Goal: Task Accomplishment & Management: Complete application form

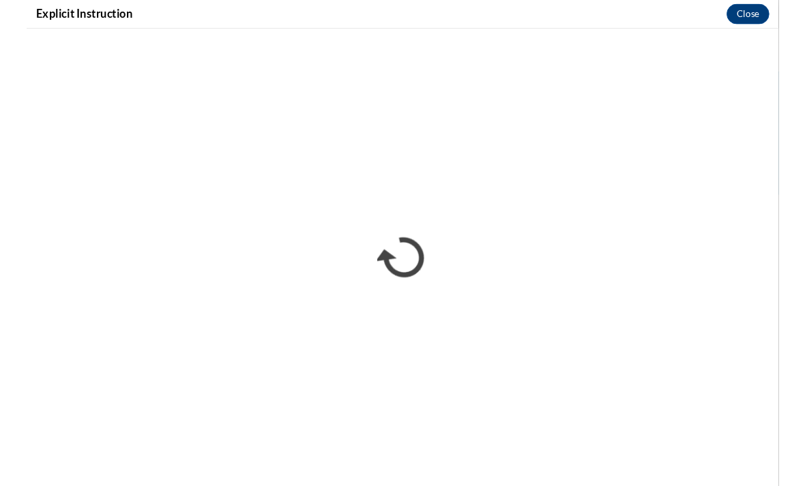
scroll to position [597, 0]
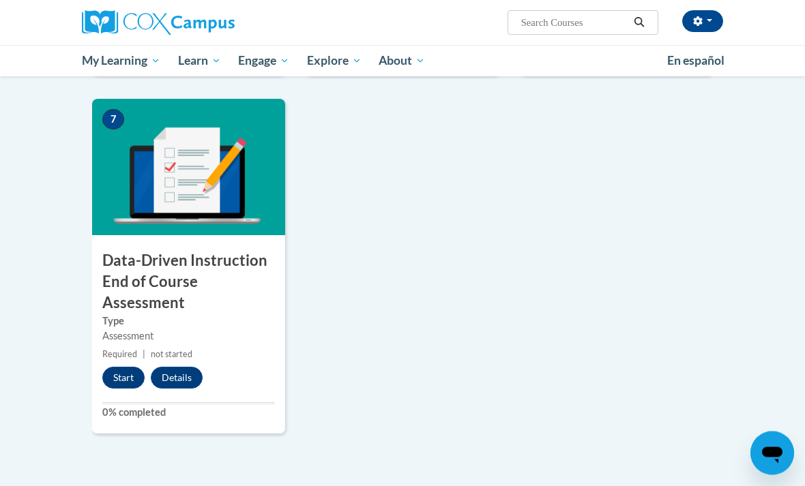
scroll to position [932, 0]
click at [130, 368] on button "Start" at bounding box center [123, 378] width 42 height 22
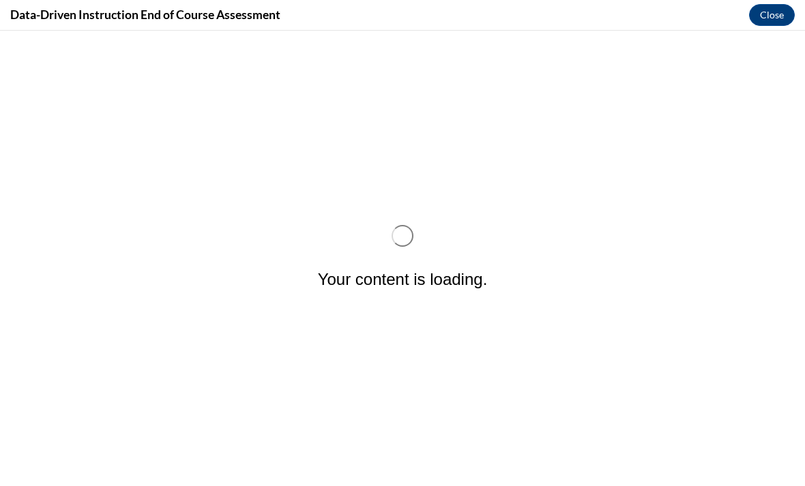
scroll to position [0, 0]
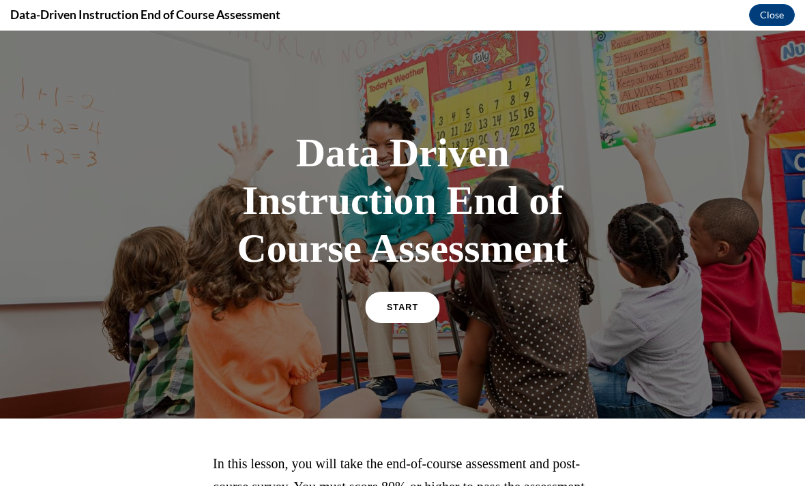
click at [396, 295] on link "START" at bounding box center [402, 307] width 74 height 31
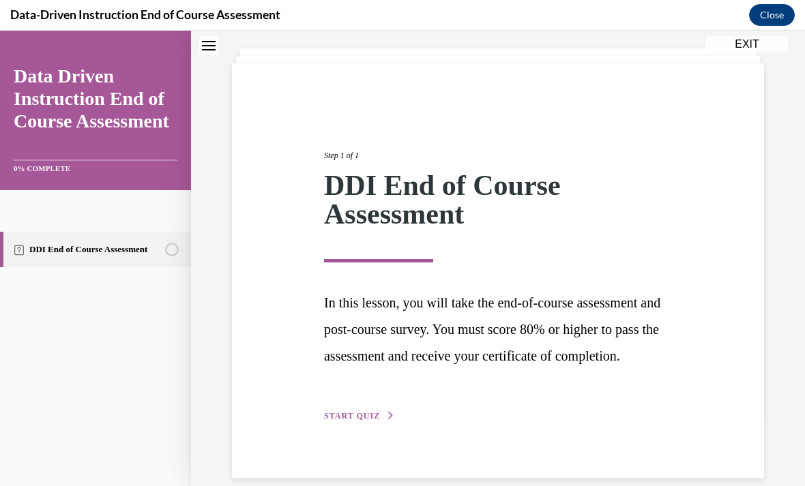
scroll to position [71, 0]
click at [352, 422] on span "START QUIZ" at bounding box center [352, 417] width 56 height 10
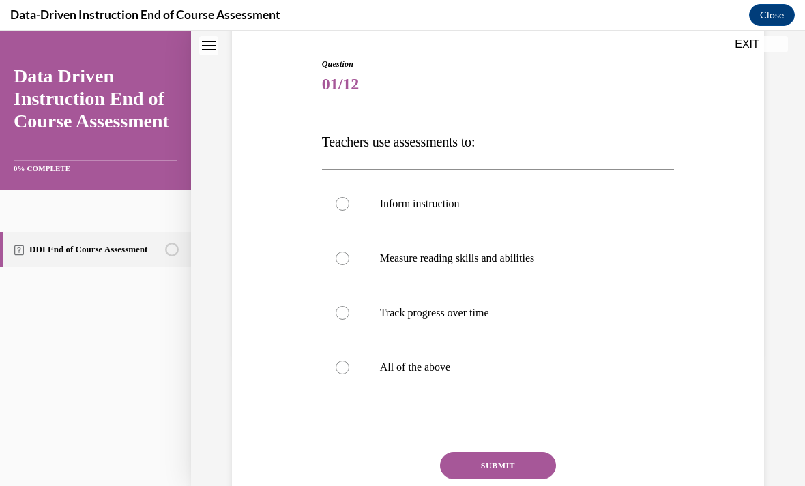
scroll to position [132, 0]
click at [422, 372] on p "All of the above" at bounding box center [510, 368] width 261 height 14
click at [349, 372] on input "All of the above" at bounding box center [343, 368] width 14 height 14
radio input "true"
click at [503, 472] on button "SUBMIT" at bounding box center [498, 465] width 116 height 27
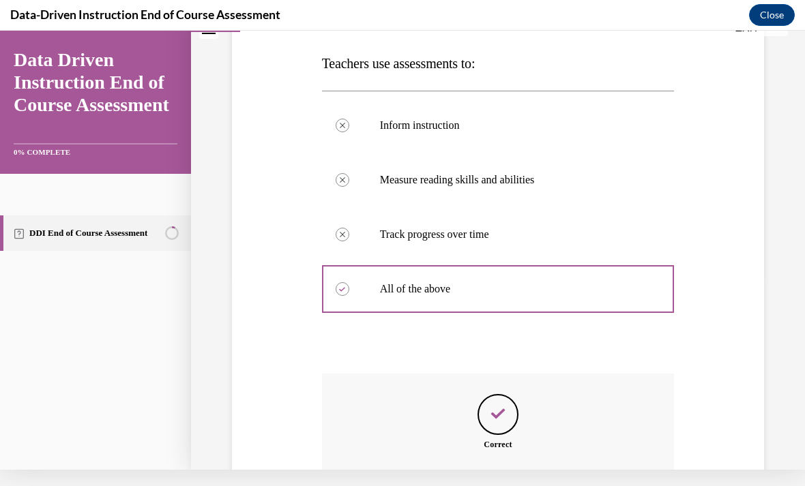
scroll to position [286, 0]
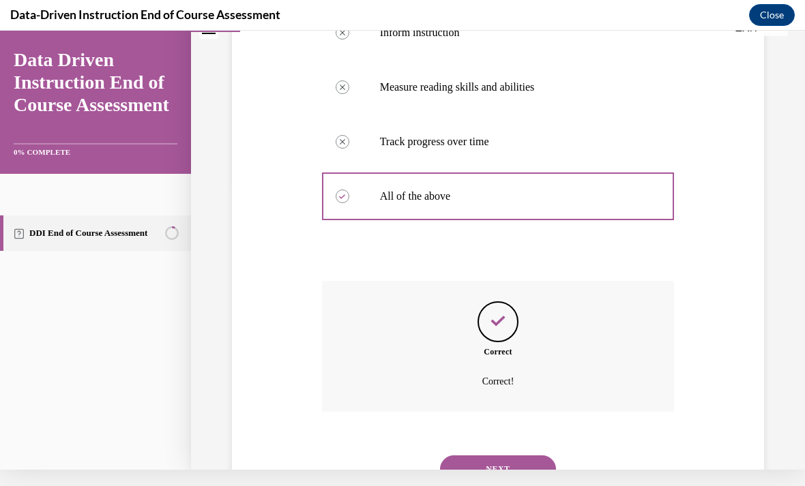
click at [503, 460] on button "NEXT" at bounding box center [498, 469] width 116 height 27
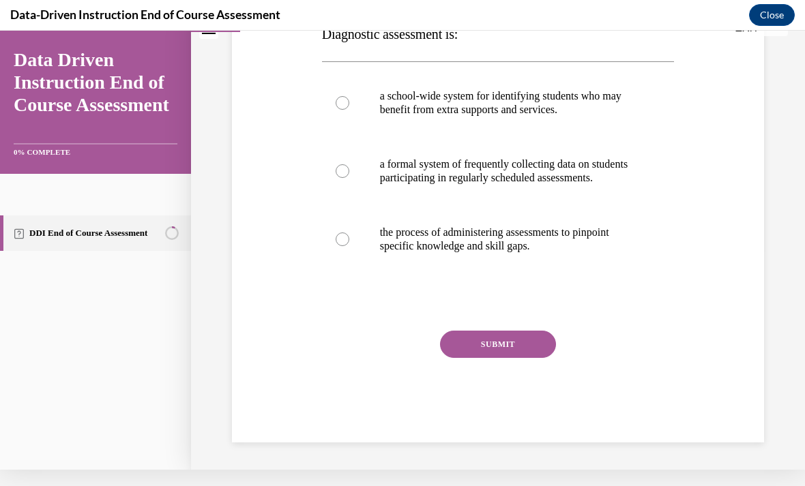
scroll to position [0, 0]
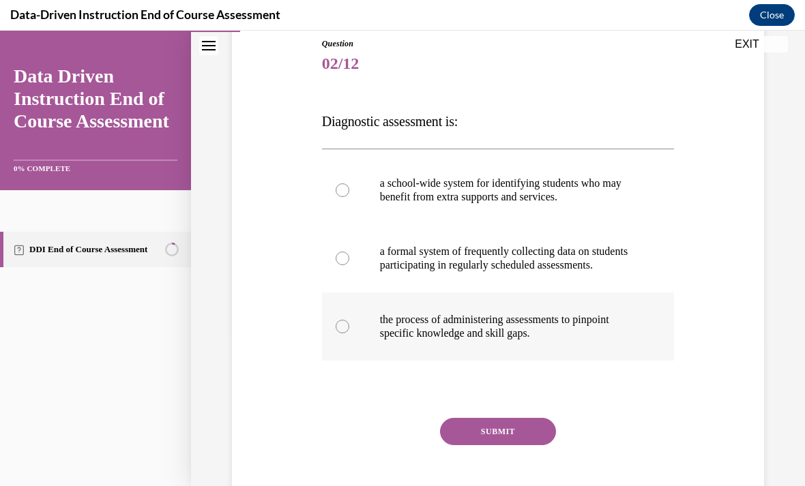
click at [601, 361] on label "the process of administering assessments to pinpoint specific knowledge and ski…" at bounding box center [498, 327] width 353 height 68
click at [349, 334] on input "the process of administering assessments to pinpoint specific knowledge and ski…" at bounding box center [343, 327] width 14 height 14
radio input "true"
click at [534, 443] on button "SUBMIT" at bounding box center [498, 431] width 116 height 27
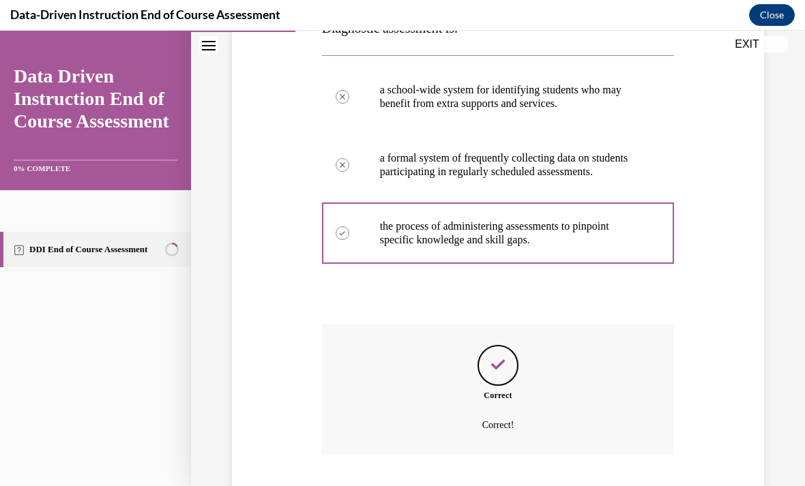
scroll to position [286, 0]
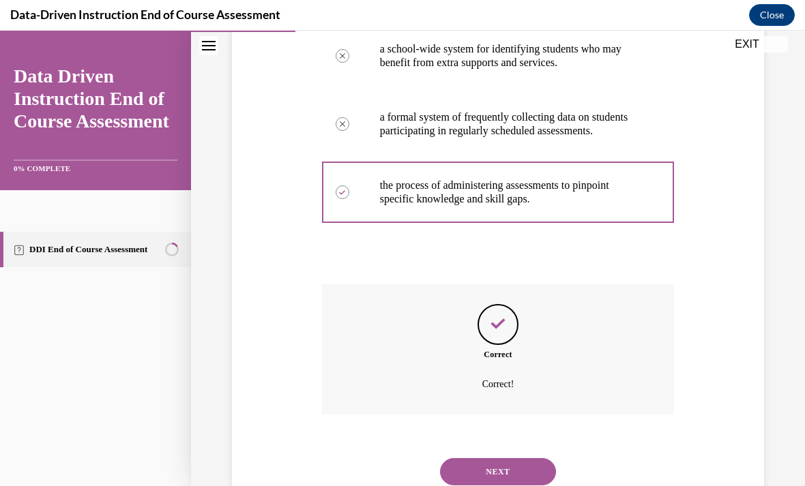
click at [520, 464] on button "NEXT" at bounding box center [498, 471] width 116 height 27
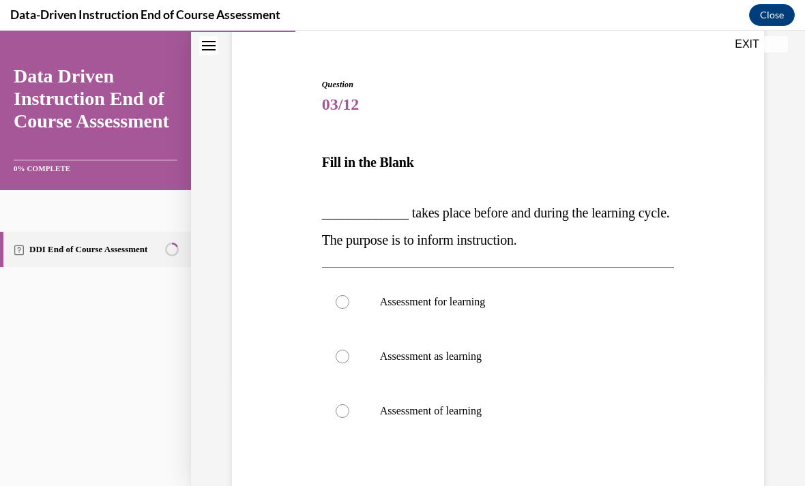
scroll to position [130, 0]
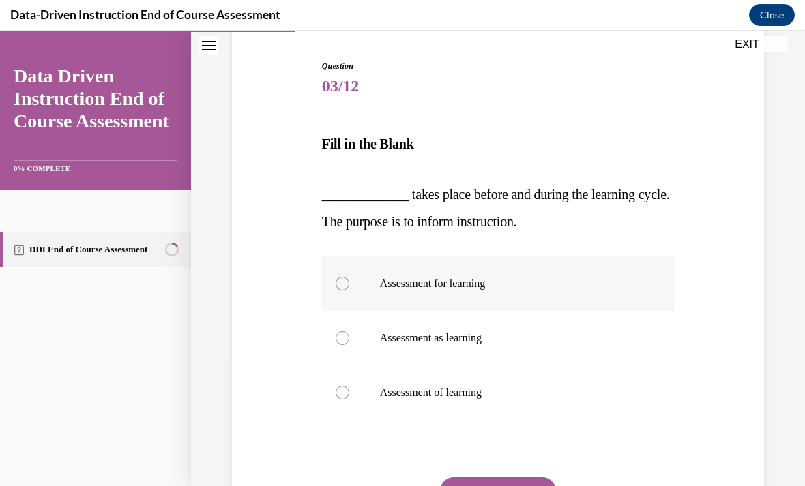
click at [557, 273] on label "Assessment for learning" at bounding box center [498, 283] width 353 height 55
click at [349, 277] on input "Assessment for learning" at bounding box center [343, 284] width 14 height 14
radio input "true"
click at [517, 484] on button "SUBMIT" at bounding box center [498, 490] width 116 height 27
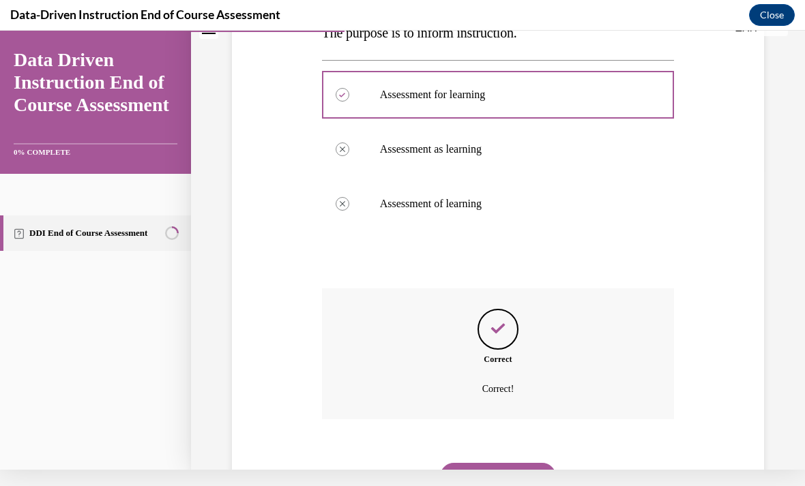
scroll to position [310, 0]
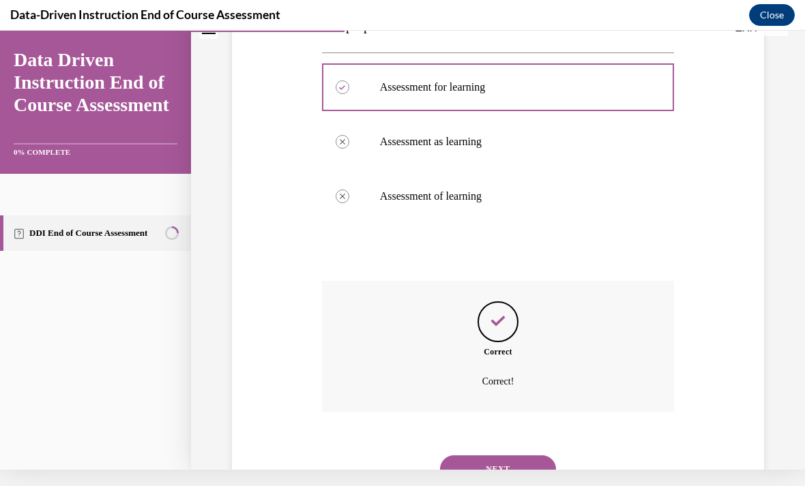
click at [499, 456] on button "NEXT" at bounding box center [498, 469] width 116 height 27
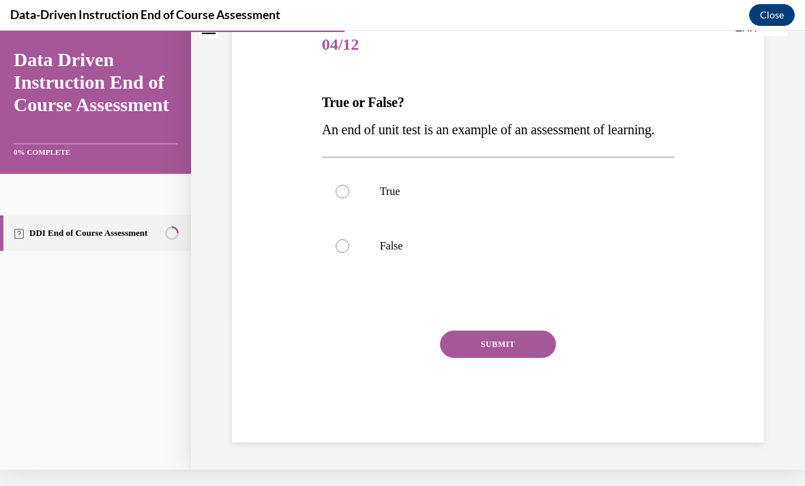
scroll to position [122, 0]
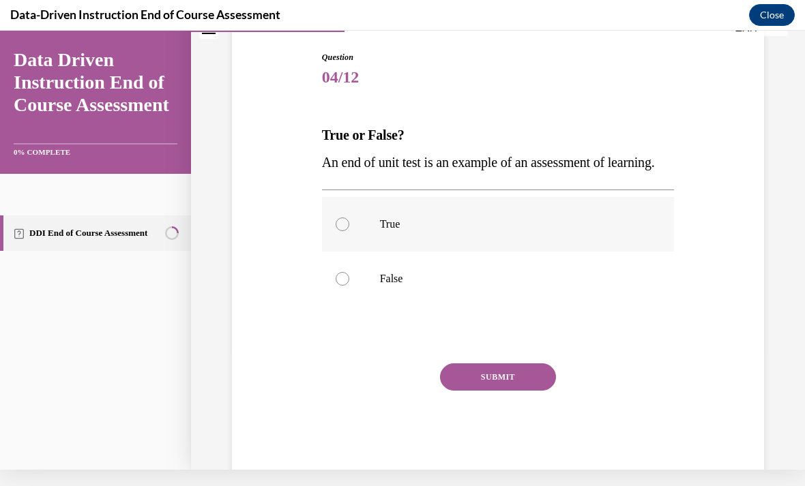
click at [462, 252] on label "True" at bounding box center [498, 224] width 353 height 55
click at [349, 231] on input "True" at bounding box center [343, 225] width 14 height 14
radio input "true"
click at [502, 391] on button "SUBMIT" at bounding box center [498, 377] width 116 height 27
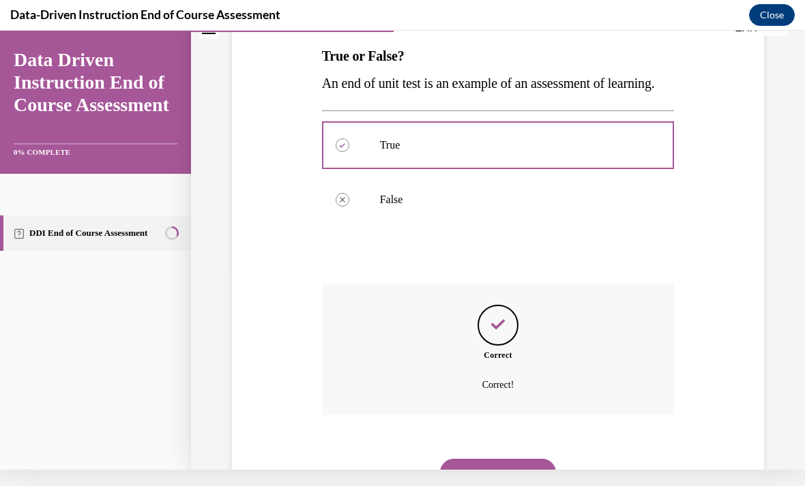
scroll to position [232, 0]
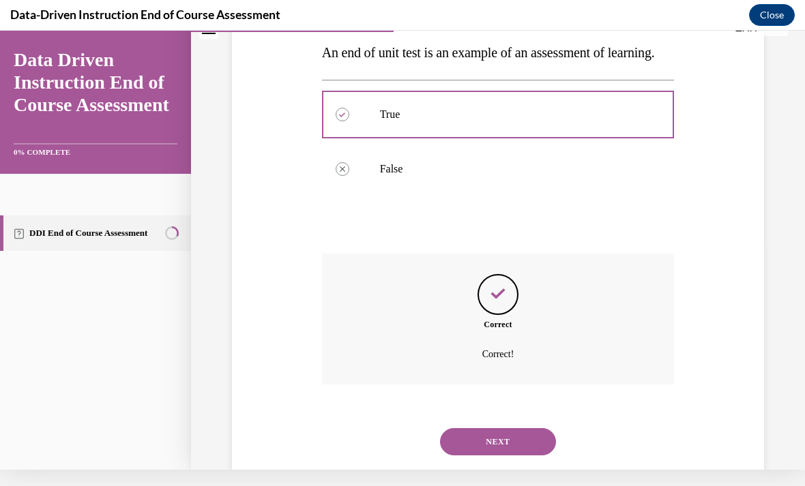
click at [510, 456] on button "NEXT" at bounding box center [498, 441] width 116 height 27
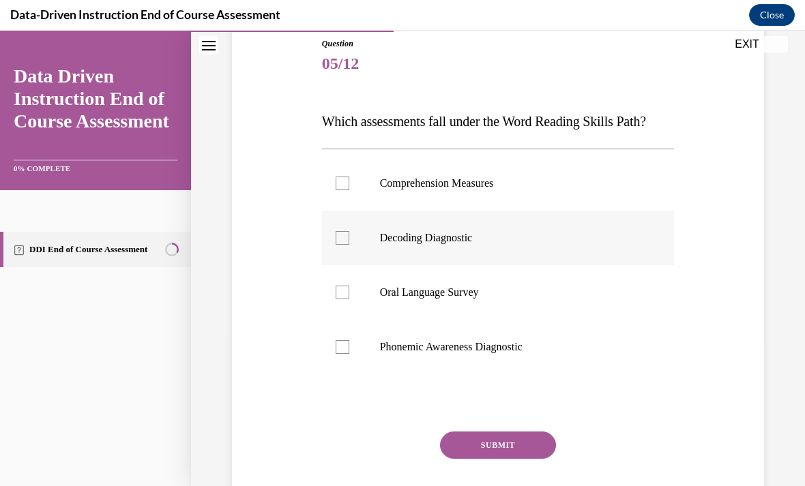
click at [515, 233] on p "Decoding Diagnostic" at bounding box center [510, 238] width 261 height 14
click at [349, 233] on input "Decoding Diagnostic" at bounding box center [343, 238] width 14 height 14
checkbox input "true"
click at [499, 345] on p "Phonemic Awareness Diagnostic" at bounding box center [510, 347] width 261 height 14
click at [349, 345] on input "Phonemic Awareness Diagnostic" at bounding box center [343, 347] width 14 height 14
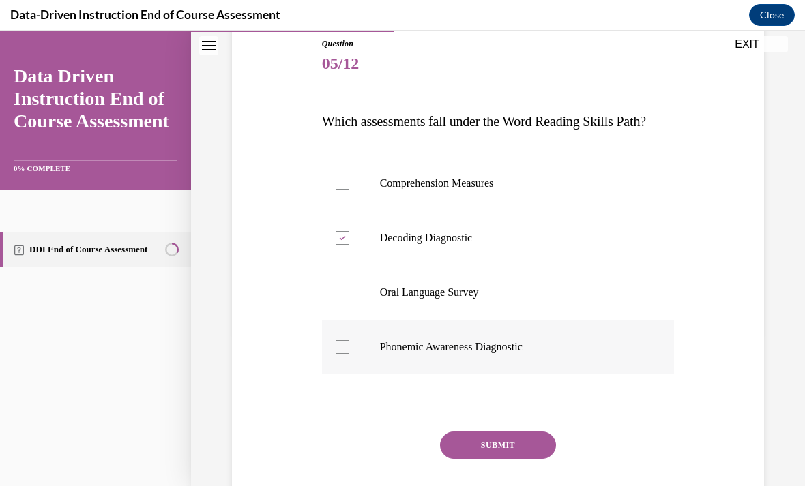
checkbox input "true"
click at [501, 439] on button "SUBMIT" at bounding box center [498, 445] width 116 height 27
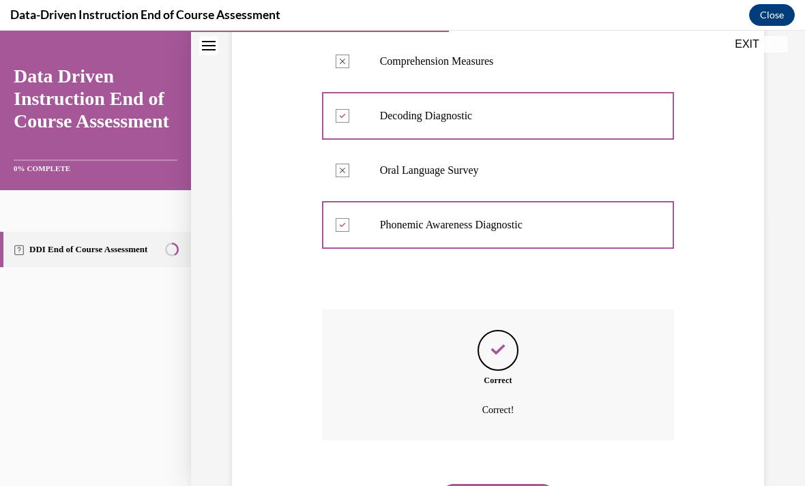
scroll to position [286, 0]
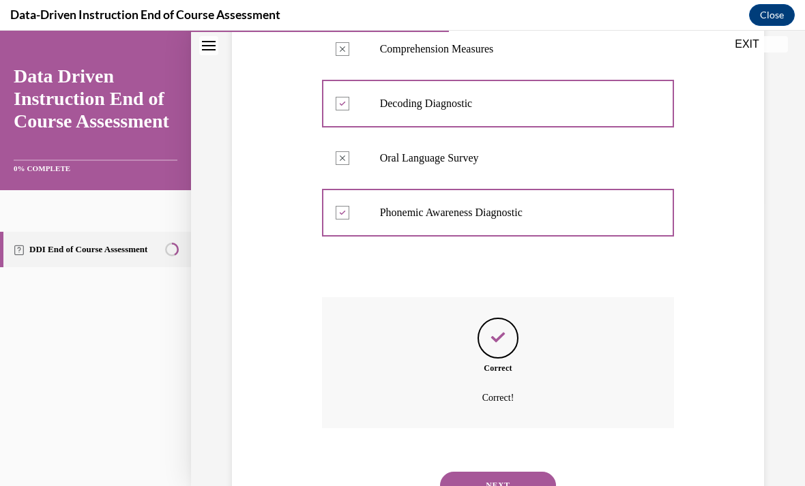
click at [509, 476] on button "NEXT" at bounding box center [498, 485] width 116 height 27
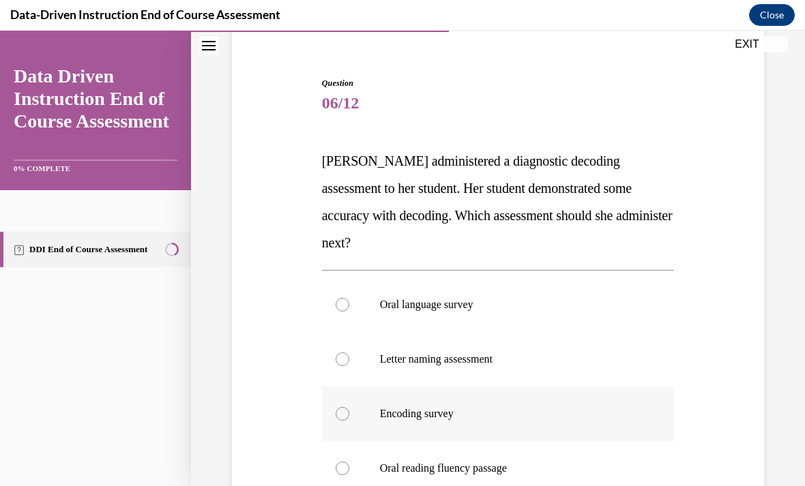
scroll to position [112, 0]
click at [512, 462] on p "Oral reading fluency passage" at bounding box center [510, 469] width 261 height 14
click at [349, 462] on input "Oral reading fluency passage" at bounding box center [343, 469] width 14 height 14
radio input "true"
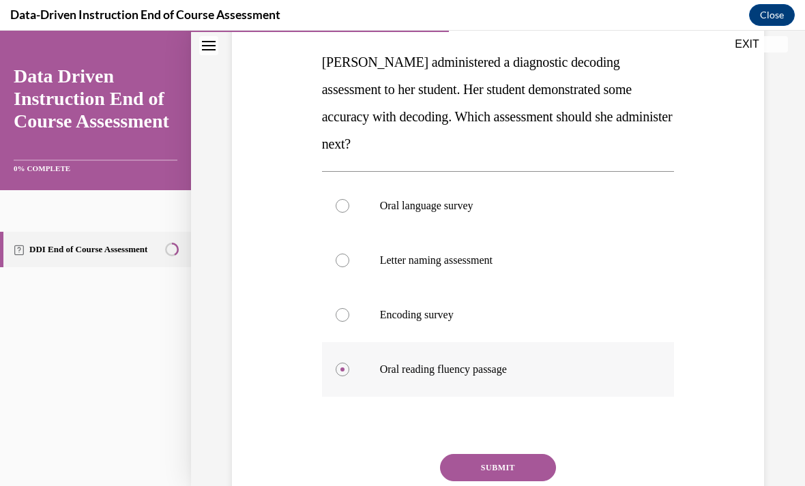
click at [512, 454] on button "SUBMIT" at bounding box center [498, 467] width 116 height 27
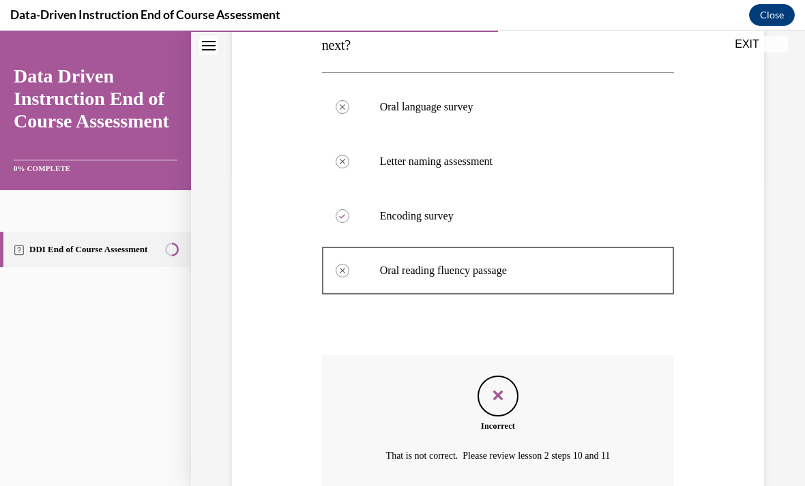
scroll to position [341, 0]
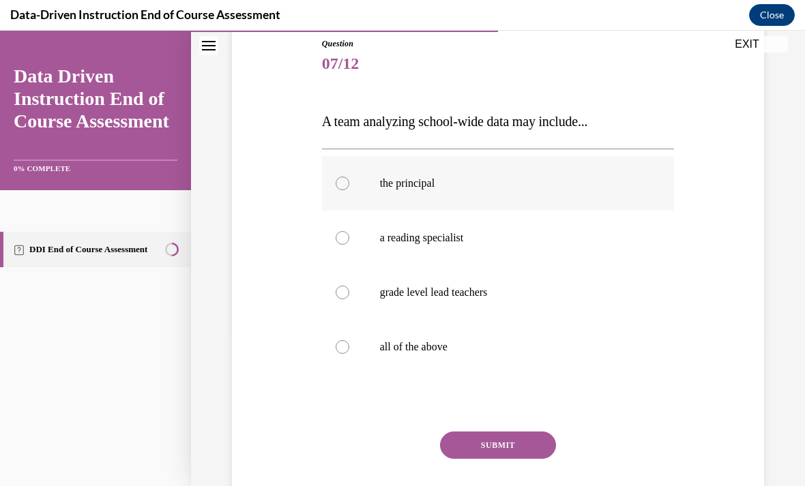
scroll to position [135, 0]
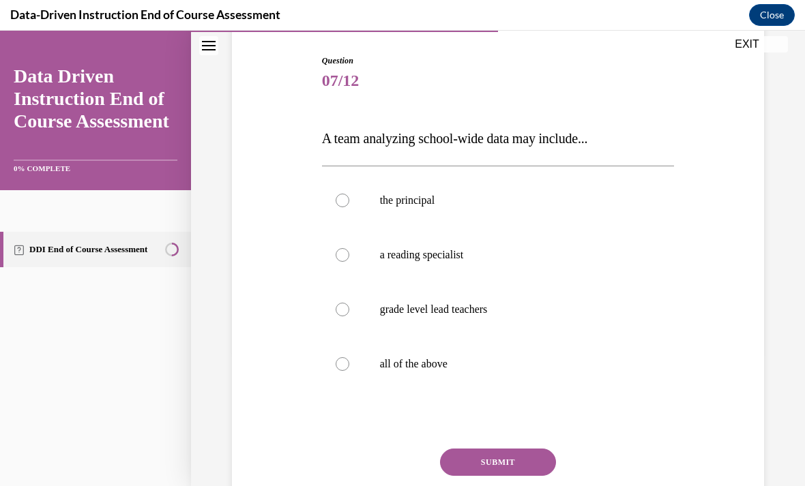
click at [548, 411] on div "Question 07/12 A team analyzing school-wide data may include... the principal a…" at bounding box center [498, 308] width 353 height 506
click at [533, 381] on label "all of the above" at bounding box center [498, 364] width 353 height 55
click at [349, 371] on input "all of the above" at bounding box center [343, 364] width 14 height 14
radio input "true"
click at [531, 463] on button "SUBMIT" at bounding box center [498, 462] width 116 height 27
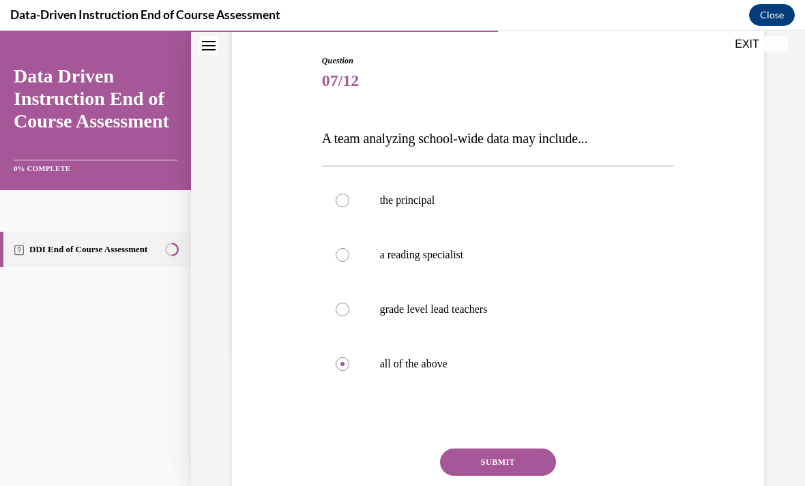
scroll to position [16, 0]
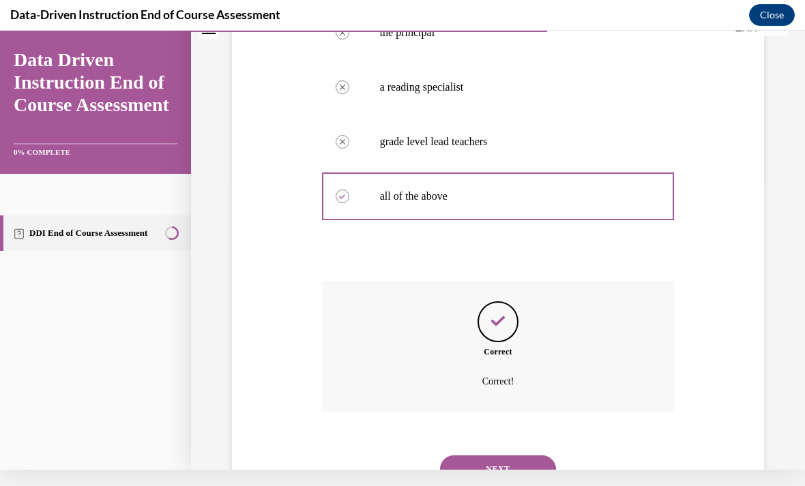
click at [522, 456] on button "NEXT" at bounding box center [498, 469] width 116 height 27
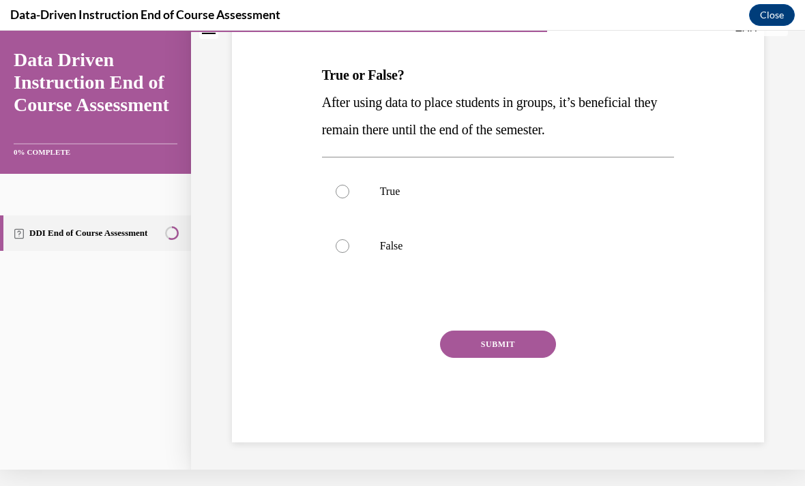
scroll to position [122, 0]
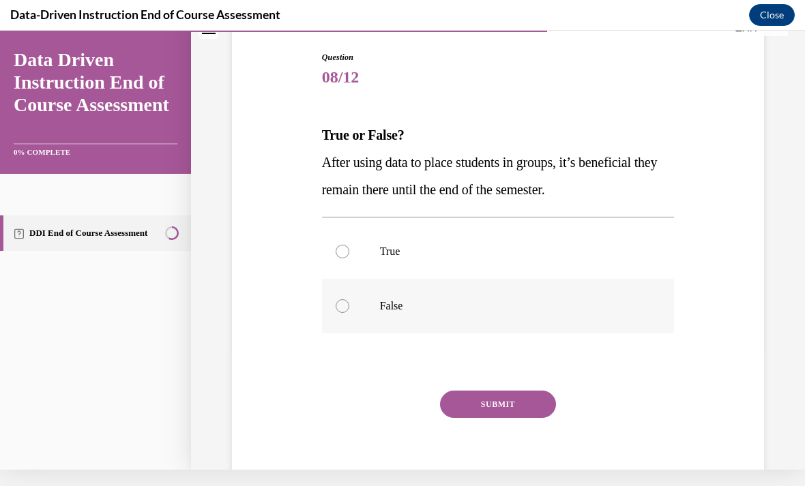
click at [555, 316] on label "False" at bounding box center [498, 306] width 353 height 55
click at [349, 313] on input "False" at bounding box center [343, 306] width 14 height 14
radio input "true"
click at [543, 404] on button "SUBMIT" at bounding box center [498, 404] width 116 height 27
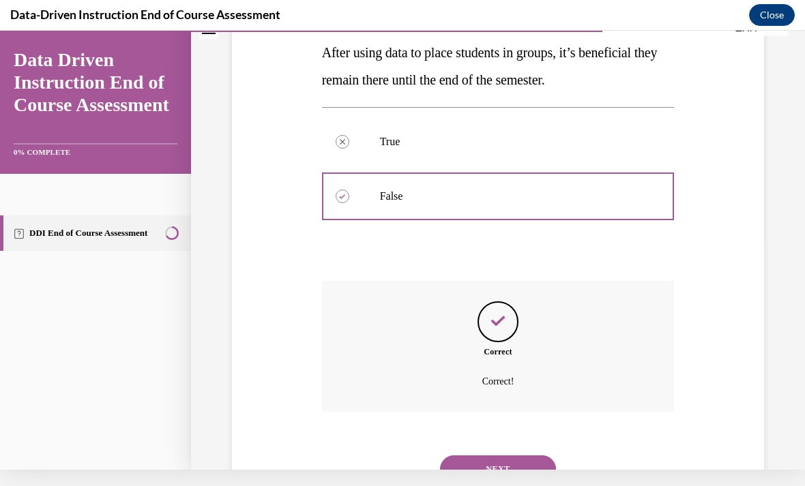
click at [505, 456] on button "NEXT" at bounding box center [498, 469] width 116 height 27
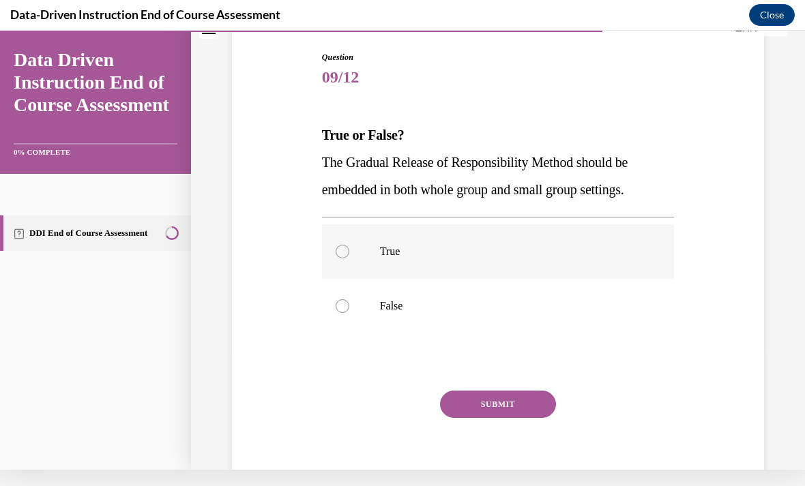
click at [554, 265] on label "True" at bounding box center [498, 251] width 353 height 55
click at [349, 259] on input "True" at bounding box center [343, 252] width 14 height 14
radio input "true"
click at [537, 407] on button "SUBMIT" at bounding box center [498, 404] width 116 height 27
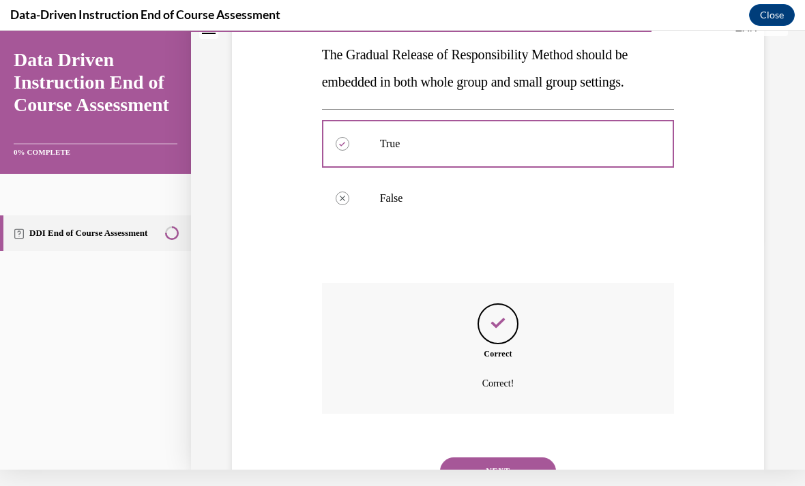
scroll to position [232, 0]
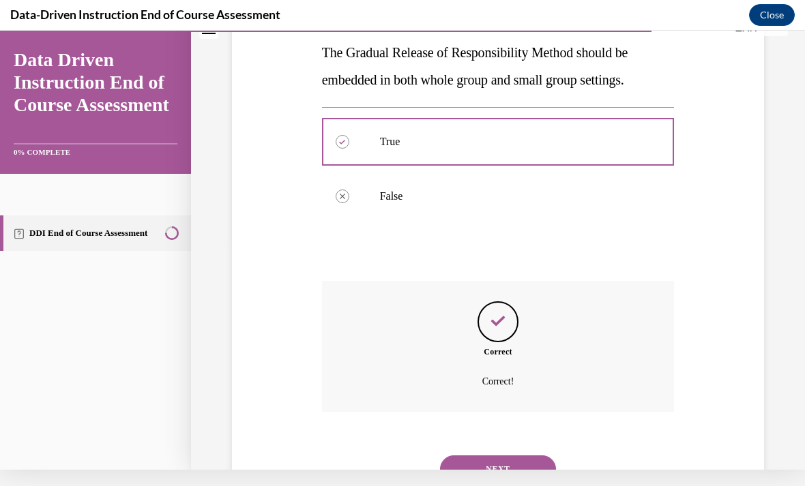
click at [505, 456] on button "NEXT" at bounding box center [498, 469] width 116 height 27
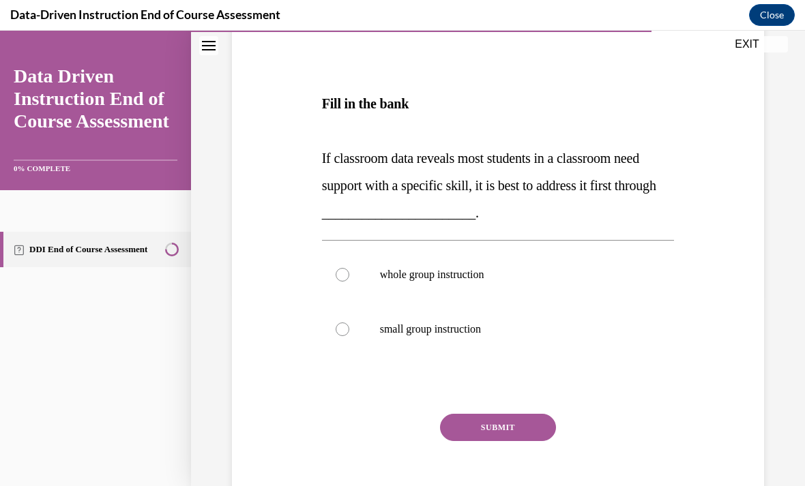
scroll to position [182, 0]
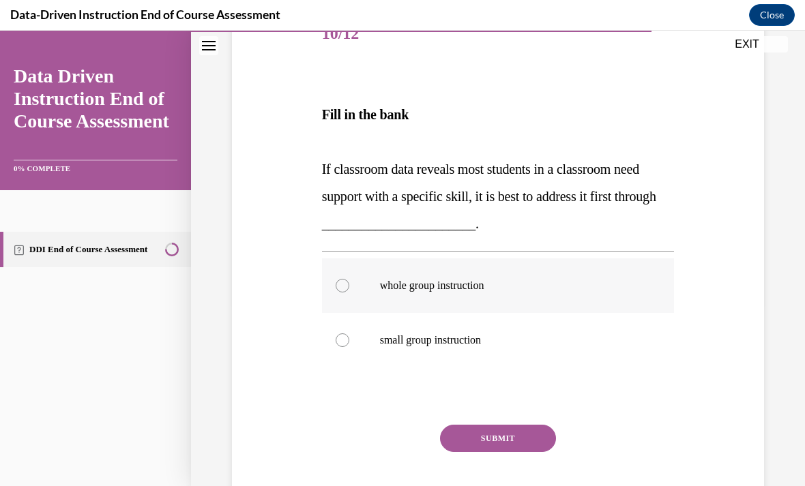
click at [489, 261] on label "whole group instruction" at bounding box center [498, 286] width 353 height 55
click at [349, 279] on input "whole group instruction" at bounding box center [343, 286] width 14 height 14
radio input "true"
click at [492, 440] on button "SUBMIT" at bounding box center [498, 438] width 116 height 27
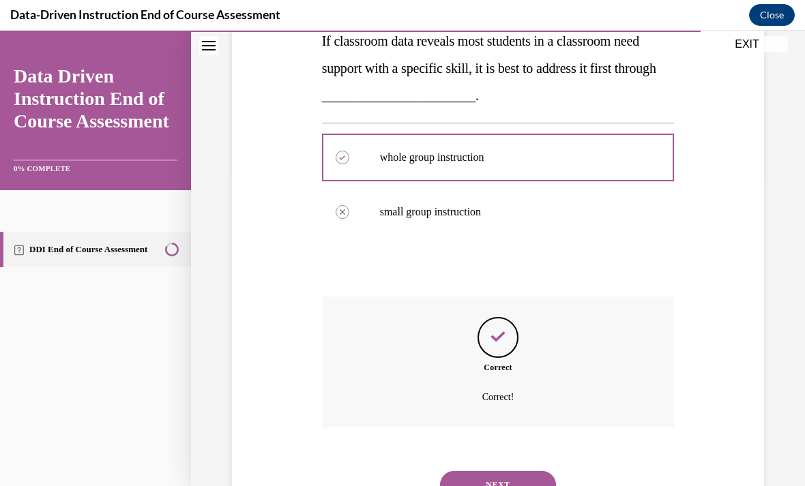
scroll to position [310, 0]
click at [515, 472] on button "NEXT" at bounding box center [498, 485] width 116 height 27
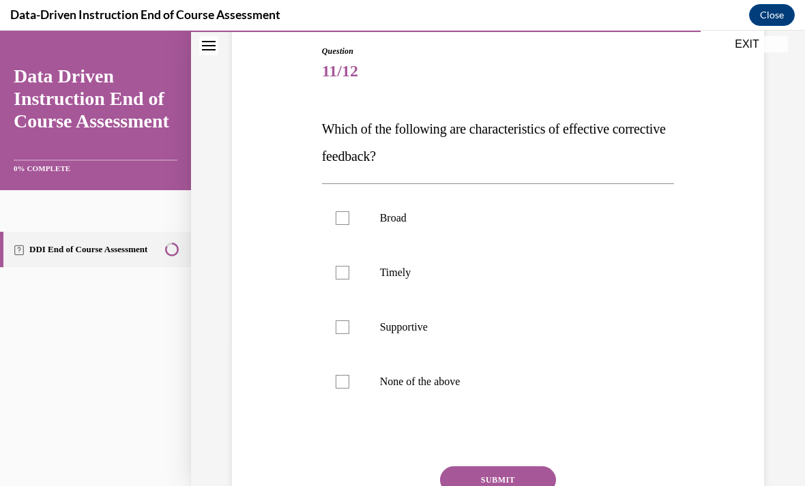
scroll to position [143, 0]
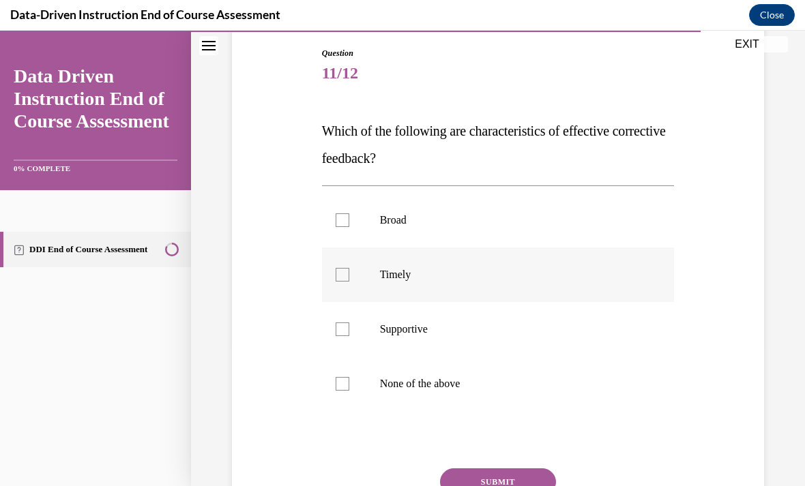
click at [411, 273] on p "Timely" at bounding box center [510, 275] width 261 height 14
click at [349, 273] on input "Timely" at bounding box center [343, 275] width 14 height 14
checkbox input "true"
click at [414, 327] on p "Supportive" at bounding box center [510, 330] width 261 height 14
click at [349, 327] on input "Supportive" at bounding box center [343, 330] width 14 height 14
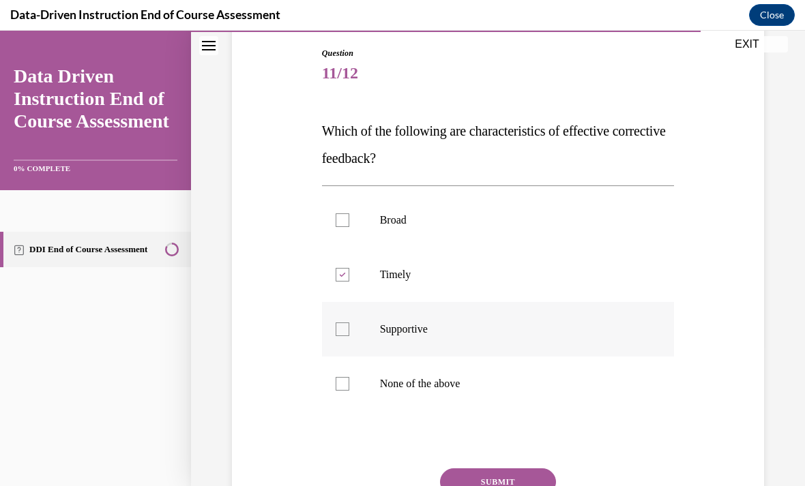
checkbox input "true"
click at [507, 475] on button "SUBMIT" at bounding box center [498, 482] width 116 height 27
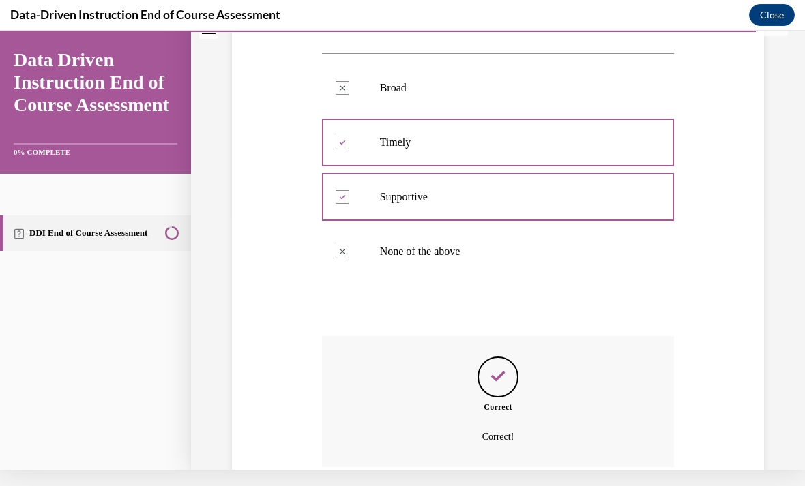
scroll to position [314, 0]
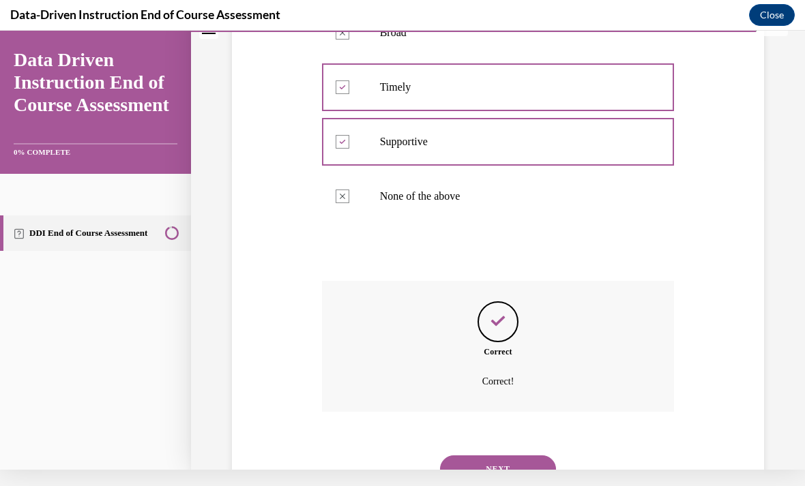
click at [494, 462] on button "NEXT" at bounding box center [498, 469] width 116 height 27
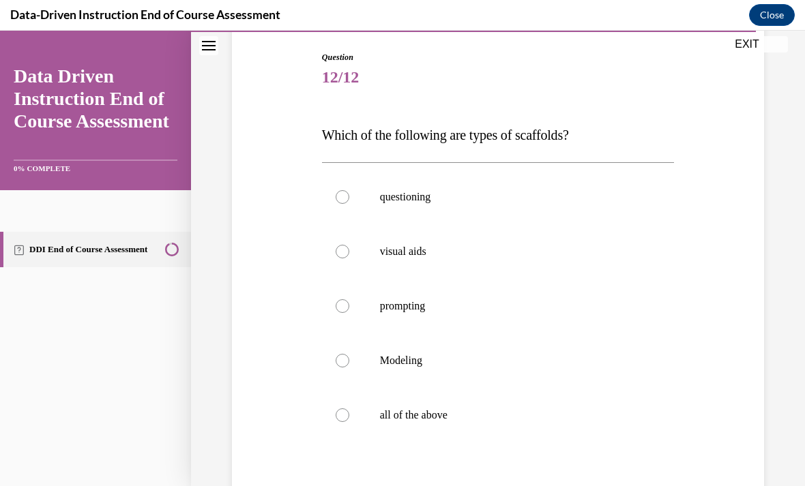
scroll to position [141, 0]
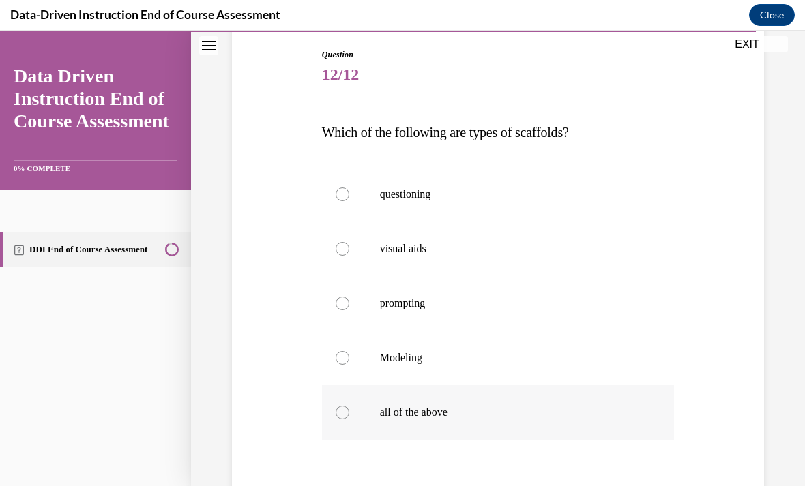
click at [430, 417] on p "all of the above" at bounding box center [510, 413] width 261 height 14
click at [349, 417] on input "all of the above" at bounding box center [343, 413] width 14 height 14
radio input "true"
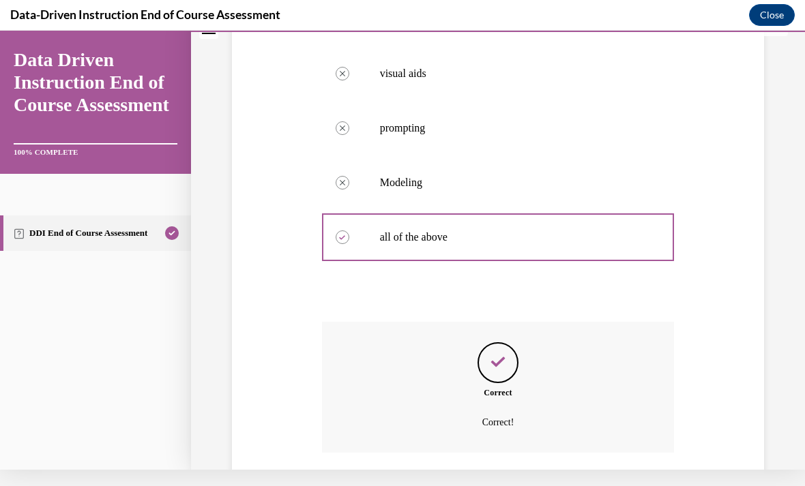
scroll to position [341, 0]
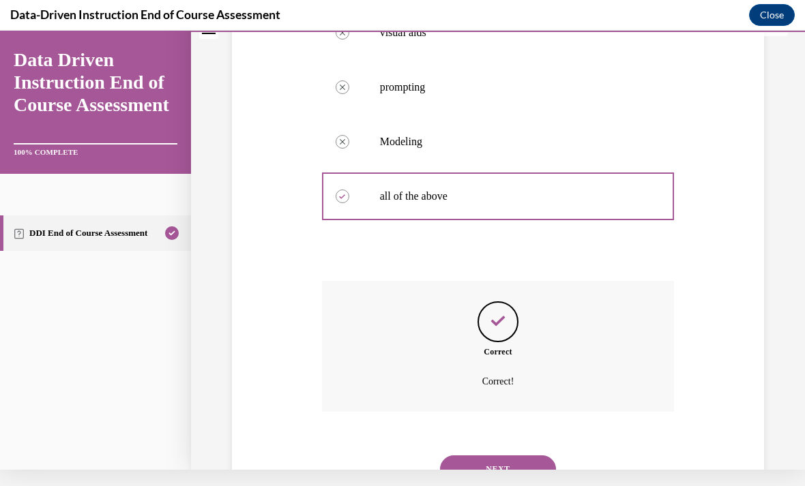
click at [500, 456] on button "NEXT" at bounding box center [498, 469] width 116 height 27
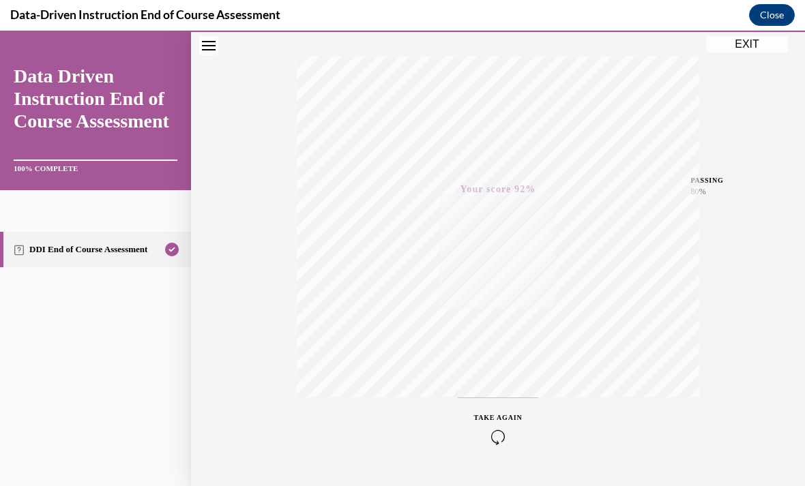
scroll to position [0, 0]
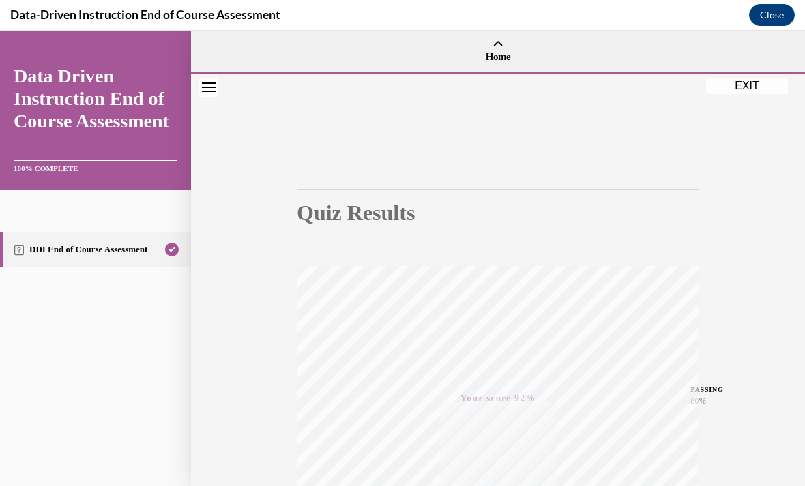
click at [737, 88] on button "EXIT" at bounding box center [747, 86] width 82 height 16
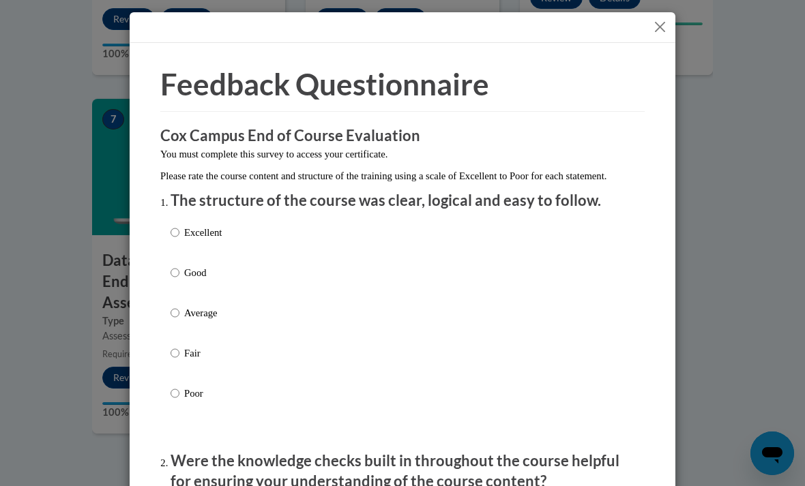
click at [193, 237] on p "Excellent" at bounding box center [203, 232] width 38 height 15
click at [179, 237] on input "Excellent" at bounding box center [175, 232] width 9 height 15
radio input "true"
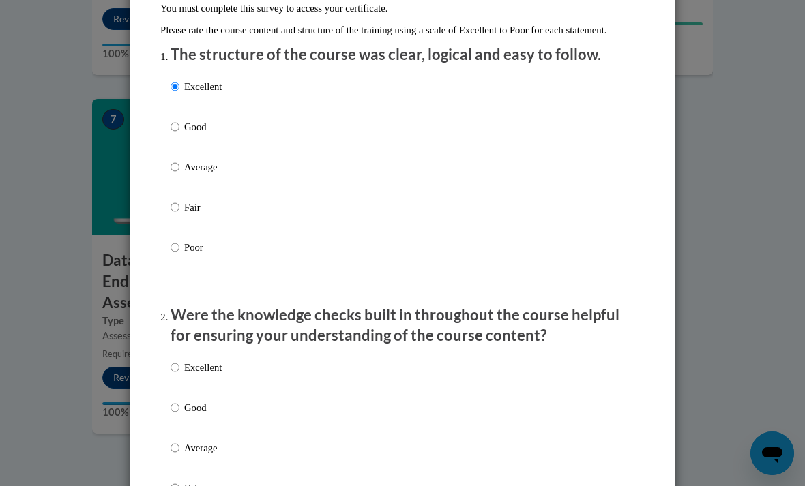
click at [201, 366] on p "Excellent" at bounding box center [203, 367] width 38 height 15
click at [179, 366] on input "Excellent" at bounding box center [175, 367] width 9 height 15
radio input "true"
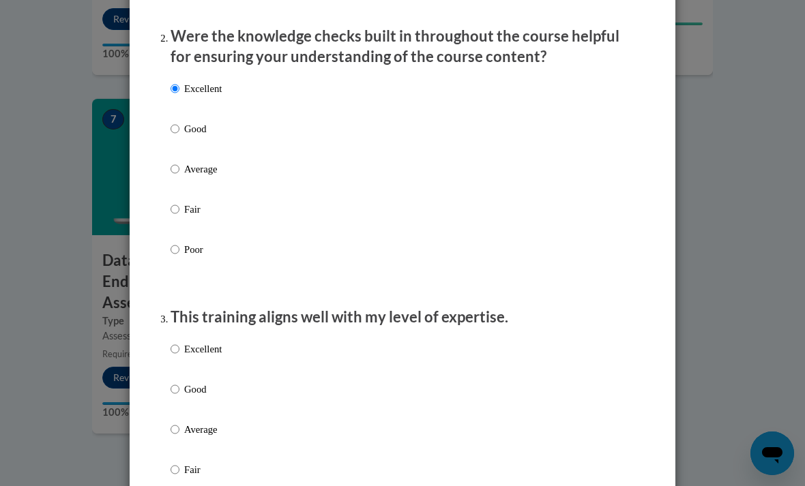
scroll to position [473, 0]
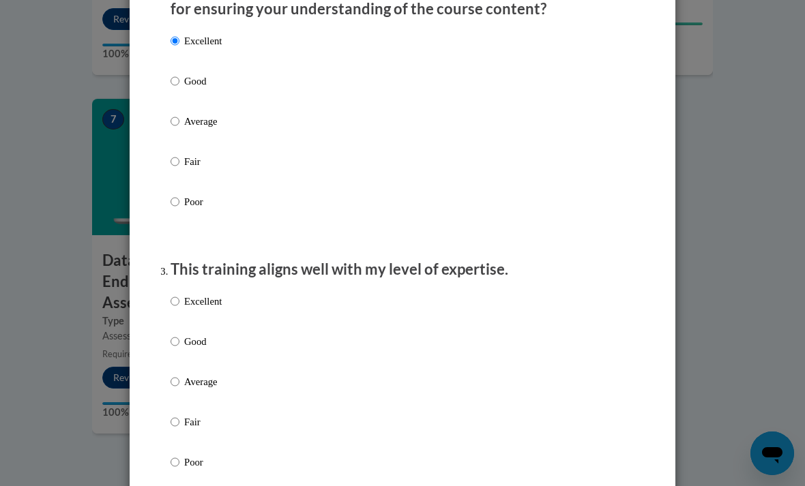
click at [195, 301] on p "Excellent" at bounding box center [203, 301] width 38 height 15
click at [179, 301] on input "Excellent" at bounding box center [175, 301] width 9 height 15
radio input "true"
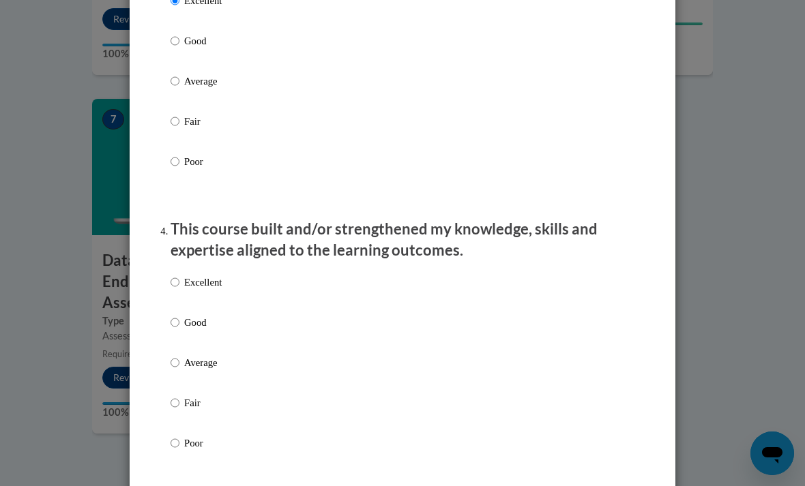
scroll to position [793, 0]
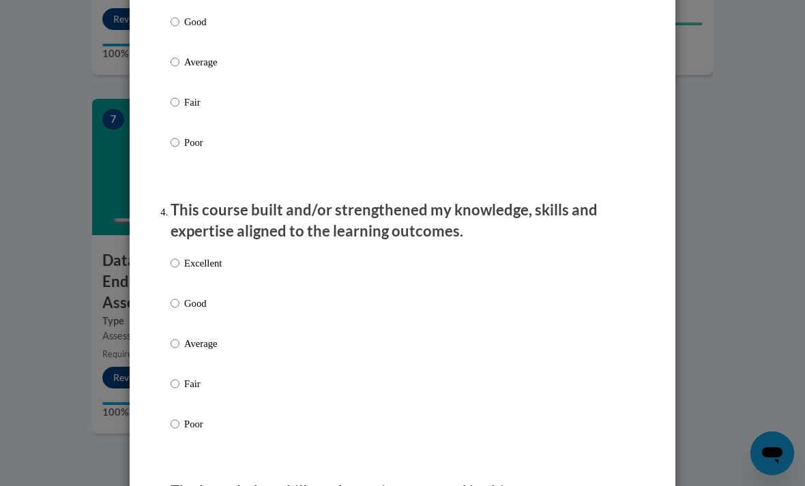
click at [196, 263] on p "Excellent" at bounding box center [203, 263] width 38 height 15
click at [179, 263] on input "Excellent" at bounding box center [175, 263] width 9 height 15
radio input "true"
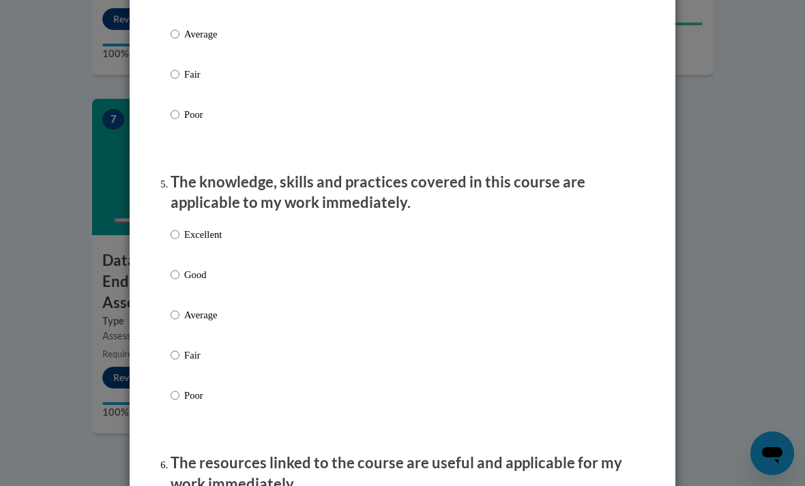
scroll to position [1109, 0]
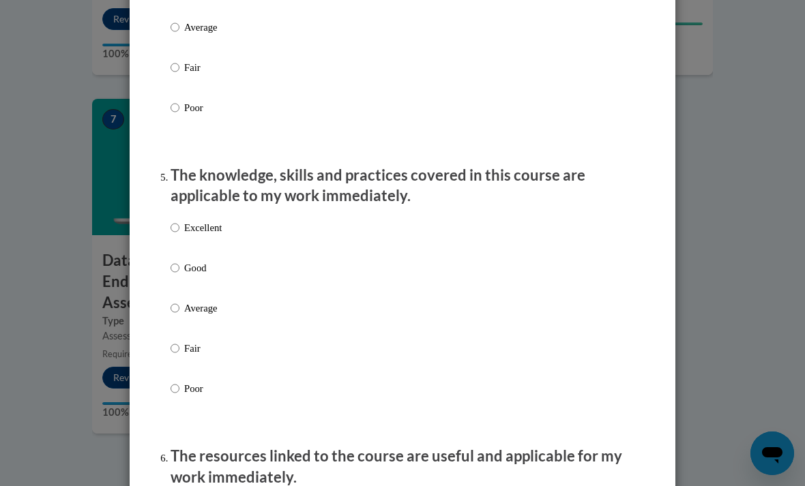
click at [200, 222] on p "Excellent" at bounding box center [203, 227] width 38 height 15
click at [179, 222] on input "Excellent" at bounding box center [175, 227] width 9 height 15
radio input "true"
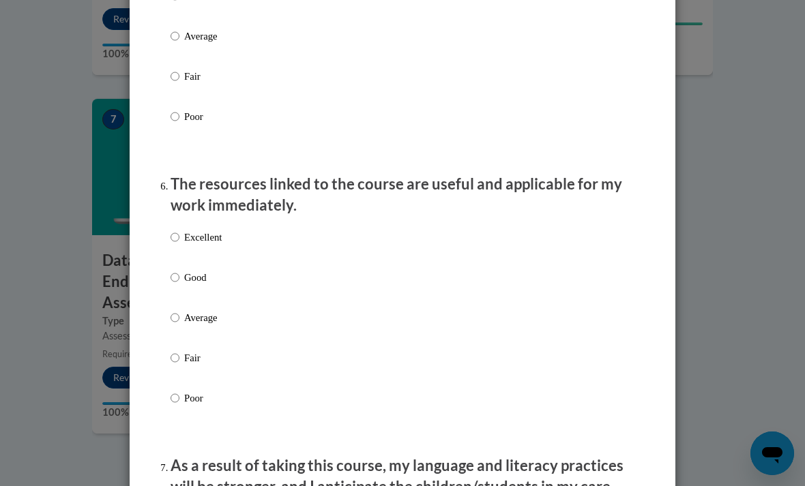
scroll to position [1383, 0]
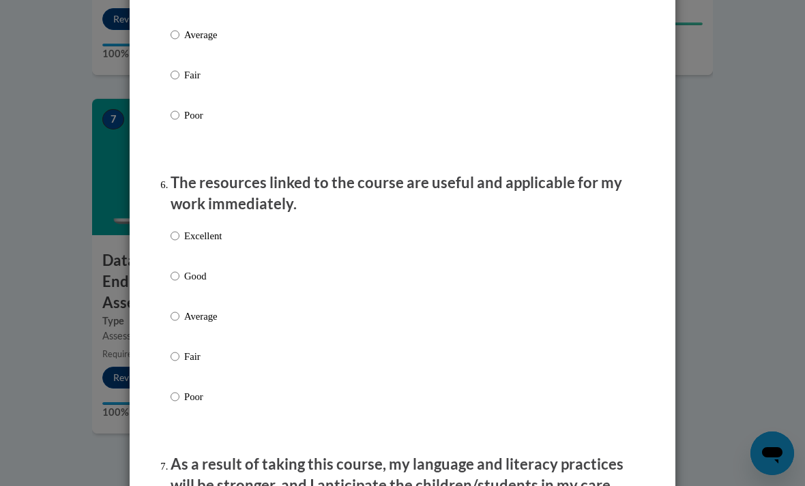
click at [201, 228] on p "Excellent" at bounding box center [203, 235] width 38 height 15
click at [179, 228] on input "Excellent" at bounding box center [175, 235] width 9 height 15
radio input "true"
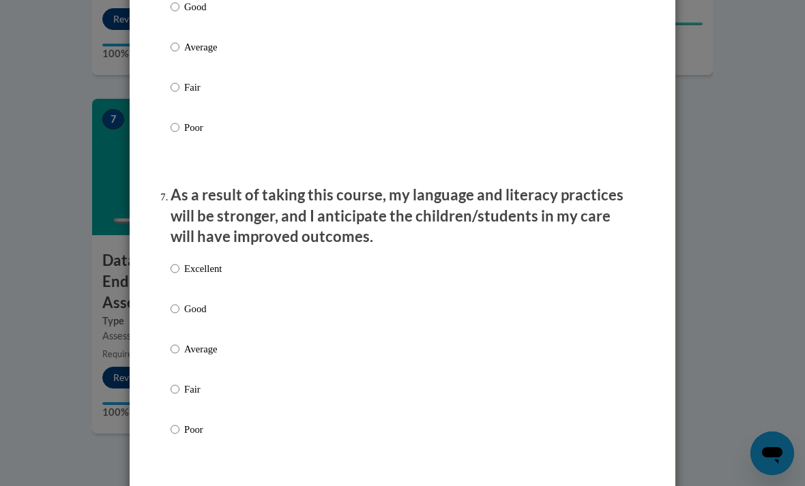
scroll to position [1683, 0]
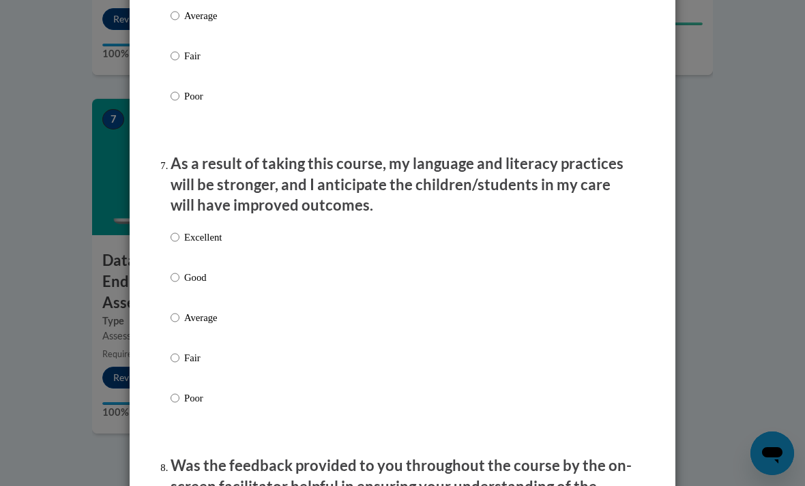
click at [201, 231] on p "Excellent" at bounding box center [203, 237] width 38 height 15
click at [179, 231] on input "Excellent" at bounding box center [175, 237] width 9 height 15
radio input "true"
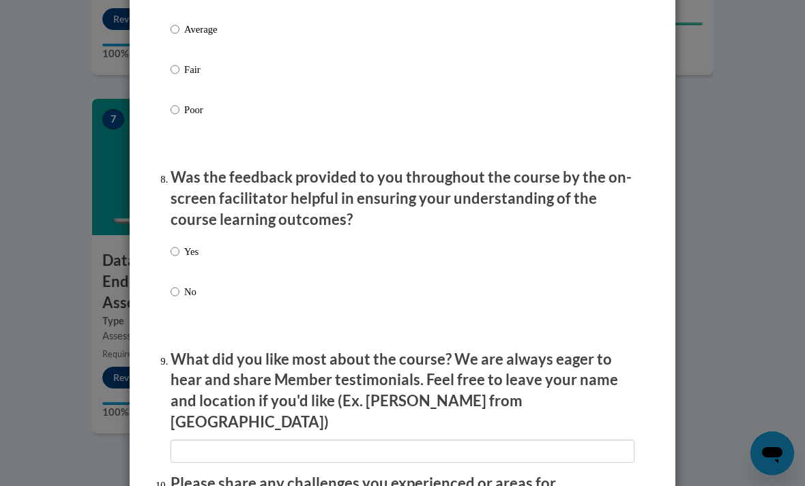
scroll to position [2027, 0]
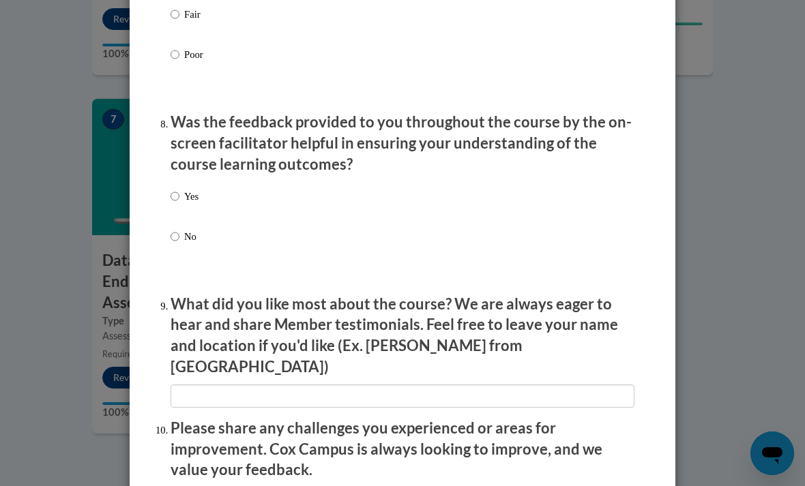
click at [190, 192] on p "Yes" at bounding box center [191, 196] width 14 height 15
click at [179, 192] on input "Yes" at bounding box center [175, 196] width 9 height 15
radio input "true"
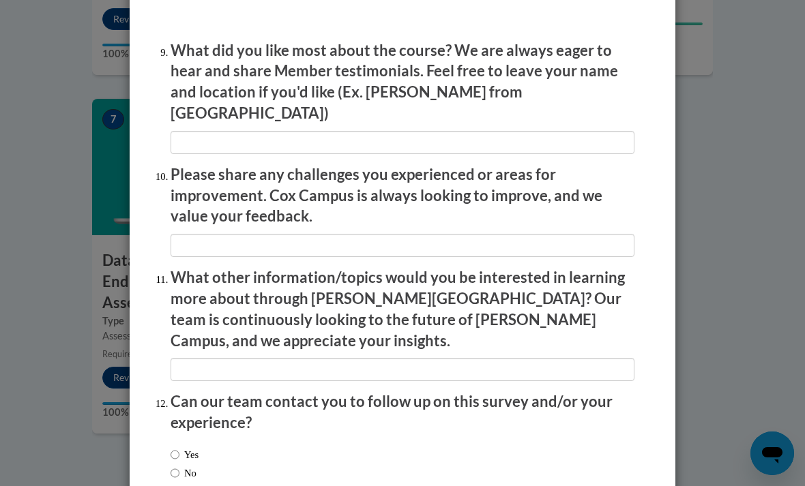
scroll to position [2280, 0]
click at [189, 448] on label "Yes" at bounding box center [185, 455] width 28 height 15
click at [179, 448] on input "Yes" at bounding box center [175, 455] width 9 height 15
radio input "true"
click at [183, 467] on label "No" at bounding box center [184, 474] width 26 height 15
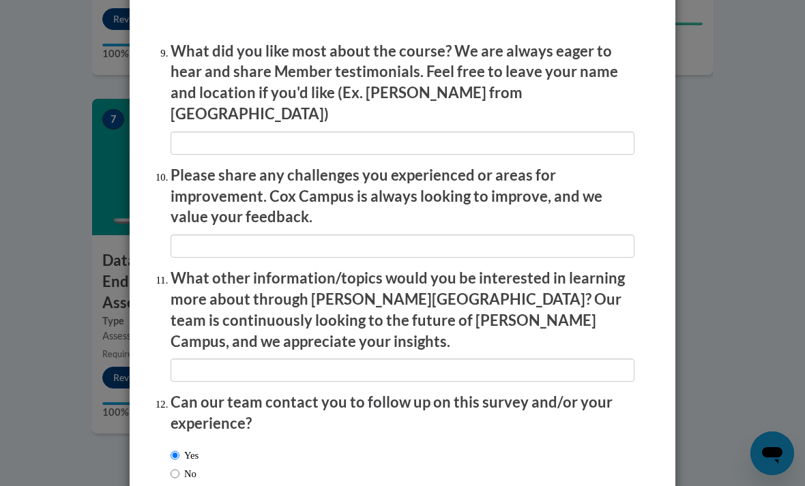
click at [179, 467] on input "No" at bounding box center [175, 474] width 9 height 15
radio input "true"
